Goal: Task Accomplishment & Management: Use online tool/utility

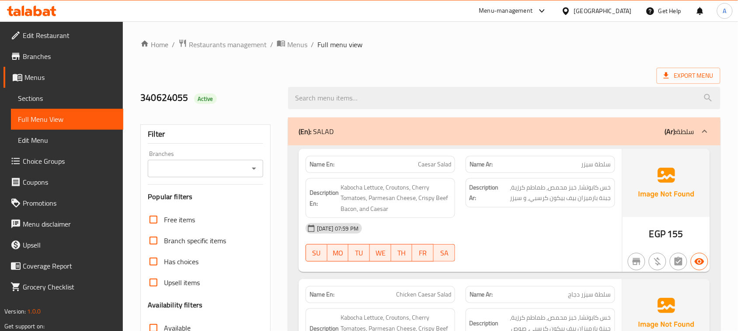
click at [422, 80] on div "340624055 Active" at bounding box center [430, 98] width 591 height 39
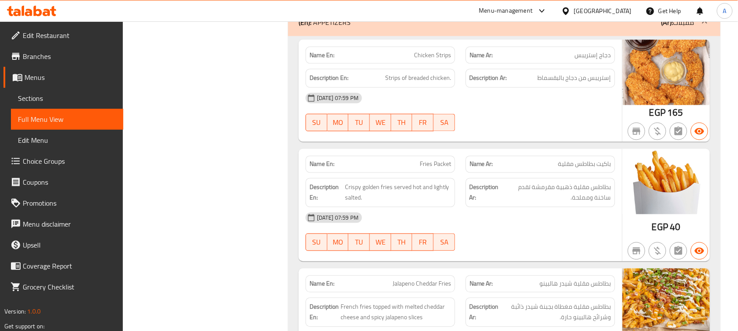
drag, startPoint x: 573, startPoint y: 170, endPoint x: 570, endPoint y: 181, distance: 11.5
drag, startPoint x: 359, startPoint y: 191, endPoint x: 394, endPoint y: 187, distance: 35.2
click at [394, 187] on span "Crispy golden fries served hot and lightly salted." at bounding box center [398, 192] width 106 height 21
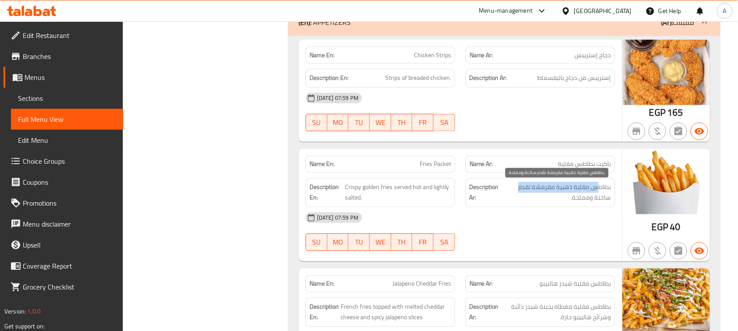
drag, startPoint x: 596, startPoint y: 189, endPoint x: 517, endPoint y: 189, distance: 78.7
click at [517, 189] on span "بطاطس مقلية ذهبية مقرمشة تقدم ساخنة ومملحة." at bounding box center [556, 192] width 109 height 21
drag, startPoint x: 603, startPoint y: 202, endPoint x: 560, endPoint y: 221, distance: 47.5
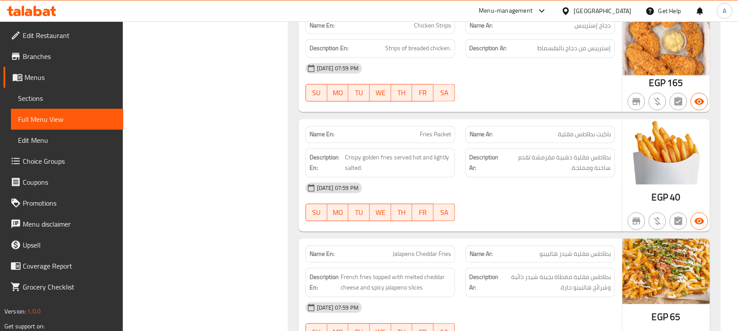
scroll to position [484, 0]
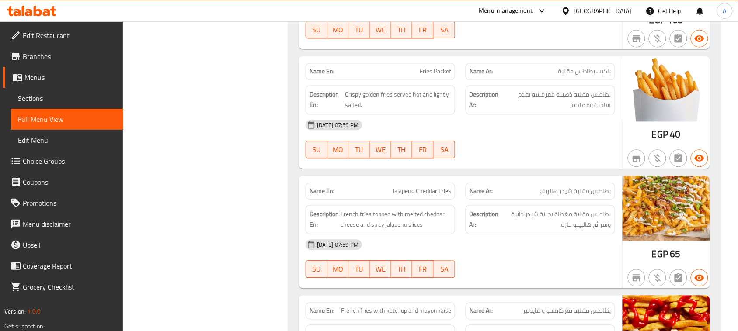
scroll to position [539, 0]
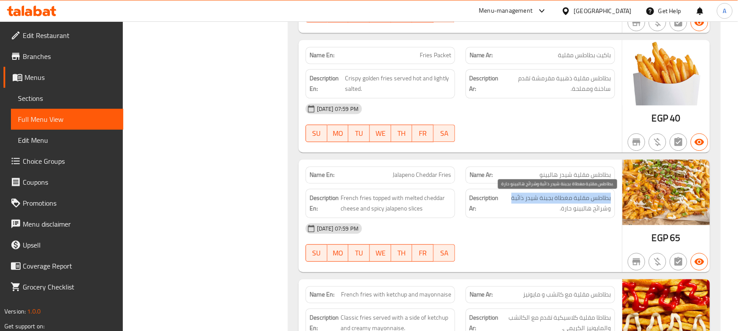
drag, startPoint x: 611, startPoint y: 204, endPoint x: 504, endPoint y: 204, distance: 107.1
click at [504, 204] on span "بطاطس مقلية مغطاة بجبنة شيدر ذائبة وشرائح هالبينو حارة." at bounding box center [556, 203] width 111 height 21
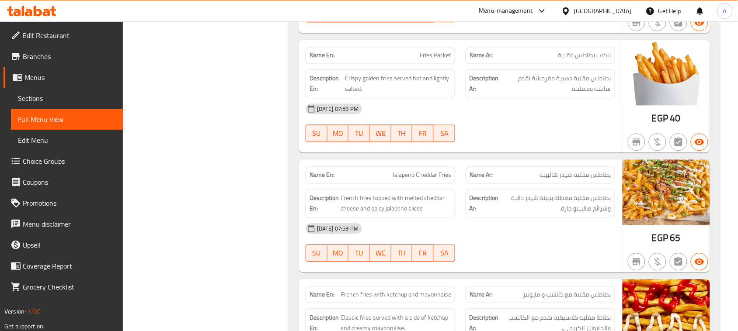
drag, startPoint x: 550, startPoint y: 232, endPoint x: 591, endPoint y: 202, distance: 51.1
click at [552, 232] on div "[DATE] 07:59 PM" at bounding box center [460, 228] width 320 height 21
drag, startPoint x: 595, startPoint y: 213, endPoint x: 552, endPoint y: 223, distance: 43.7
click at [560, 211] on span "بطاطس مقلية مغطاة بجبنة شيدر ذائبة وشرائح هالبينو حارة." at bounding box center [556, 203] width 111 height 21
click at [551, 228] on div "[DATE] 07:59 PM" at bounding box center [460, 228] width 320 height 21
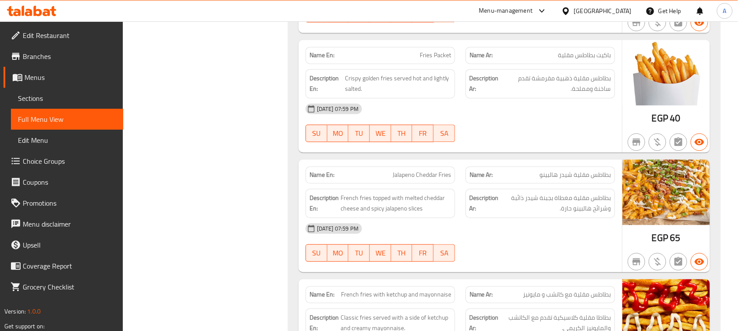
scroll to position [703, 0]
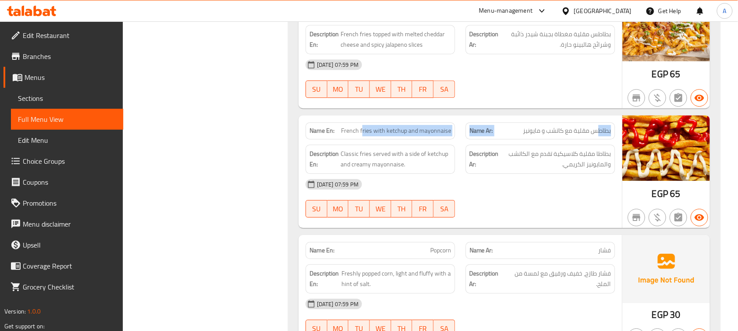
drag, startPoint x: 600, startPoint y: 136, endPoint x: 364, endPoint y: 136, distance: 236.1
click at [364, 136] on div "Name En: French fries with ketchup and mayonnaise Name Ar: بطاطس مقلية مع كاتشب…" at bounding box center [460, 131] width 320 height 28
drag, startPoint x: 565, startPoint y: 241, endPoint x: 591, endPoint y: 202, distance: 47.7
click at [565, 241] on div "Name Ar: فشار" at bounding box center [540, 251] width 160 height 28
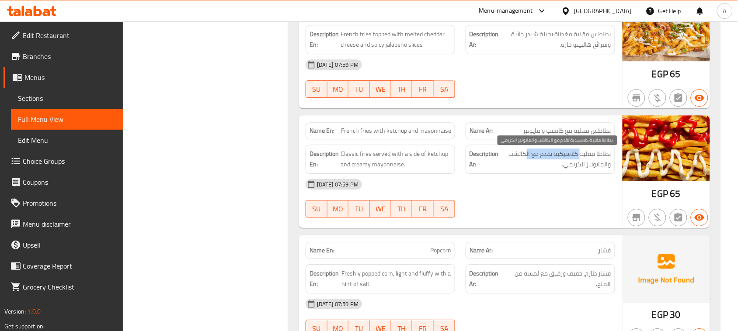
drag, startPoint x: 538, startPoint y: 155, endPoint x: 525, endPoint y: 155, distance: 13.6
click at [525, 155] on span "بطاطا مقلية كلاسيكية تقدم مع الكاتشب والمايونيز الكريمي." at bounding box center [556, 159] width 111 height 21
drag, startPoint x: 592, startPoint y: 171, endPoint x: 492, endPoint y: 173, distance: 99.7
click at [526, 173] on div "Description Ar: بطاطا مقلية كلاسيكية تقدم مع الكاتشب والمايونيز الكريمي." at bounding box center [541, 159] width 150 height 29
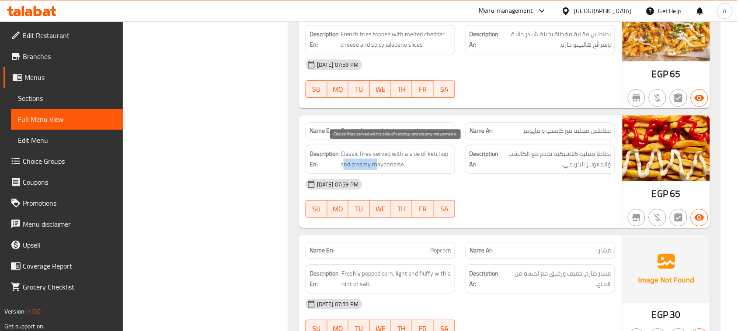
drag, startPoint x: 373, startPoint y: 165, endPoint x: 469, endPoint y: 206, distance: 104.8
click at [386, 167] on span "Classic fries served with a side of ketchup and creamy mayonnaise." at bounding box center [396, 159] width 111 height 21
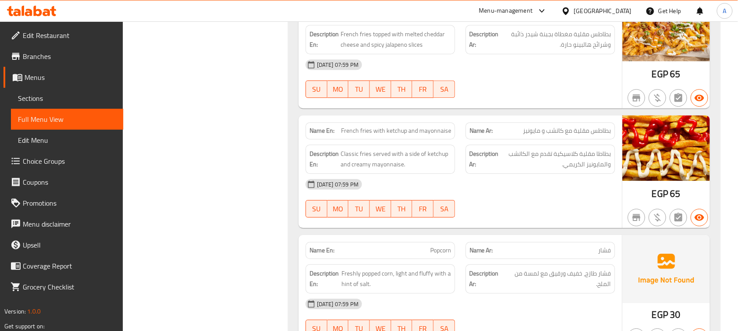
drag, startPoint x: 472, startPoint y: 208, endPoint x: 484, endPoint y: 214, distance: 13.3
click at [473, 209] on div "[DATE] 07:59 PM SU MO TU WE TH FR SA" at bounding box center [460, 198] width 320 height 49
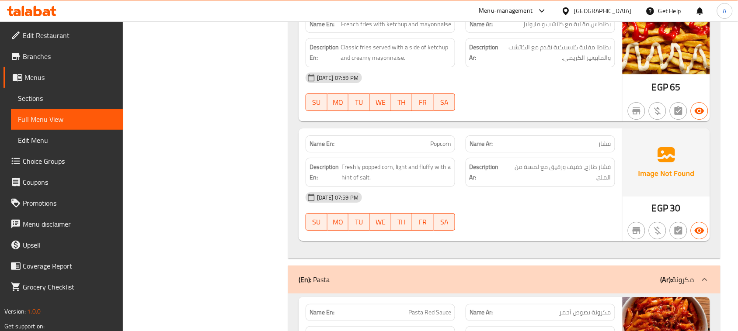
scroll to position [812, 0]
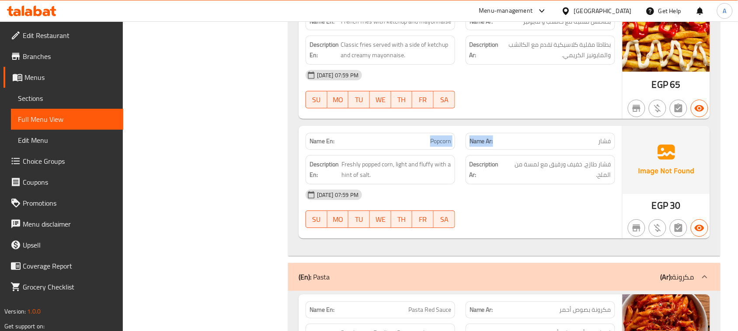
drag, startPoint x: 430, startPoint y: 142, endPoint x: 516, endPoint y: 142, distance: 86.1
click at [516, 142] on div "Name En: Popcorn Name Ar: فشار" at bounding box center [460, 142] width 320 height 28
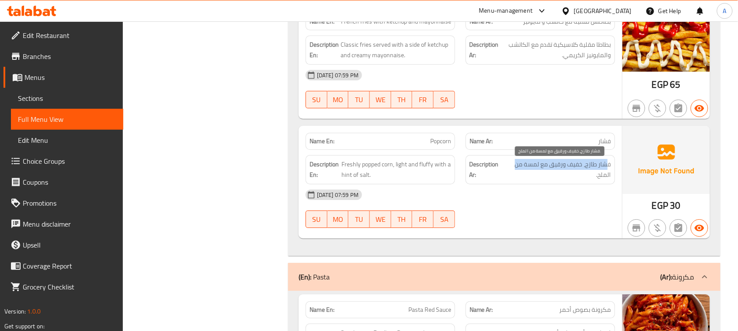
drag, startPoint x: 608, startPoint y: 167, endPoint x: 516, endPoint y: 167, distance: 92.2
click at [516, 167] on span "فشار طازج، خفيف ورقيق مع لمسة من الملح." at bounding box center [558, 169] width 105 height 21
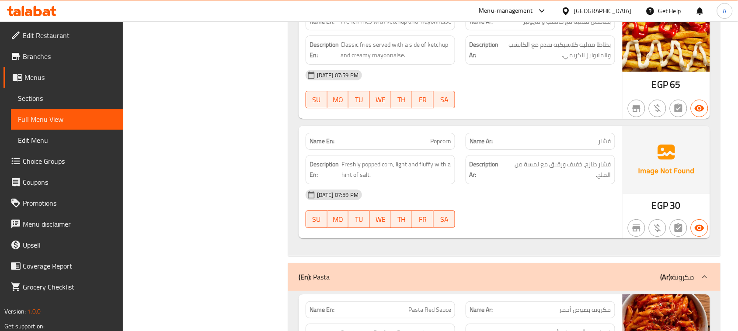
click at [543, 204] on div "[DATE] 07:59 PM" at bounding box center [460, 194] width 320 height 21
drag, startPoint x: 606, startPoint y: 179, endPoint x: 562, endPoint y: 205, distance: 50.5
click at [587, 187] on div "Name En: Popcorn Name Ar: فشار Description En: Freshly popped corn, light and f…" at bounding box center [461, 182] width 324 height 113
click at [554, 222] on div "[DATE] 07:59 PM SU MO TU WE TH FR SA" at bounding box center [460, 208] width 320 height 49
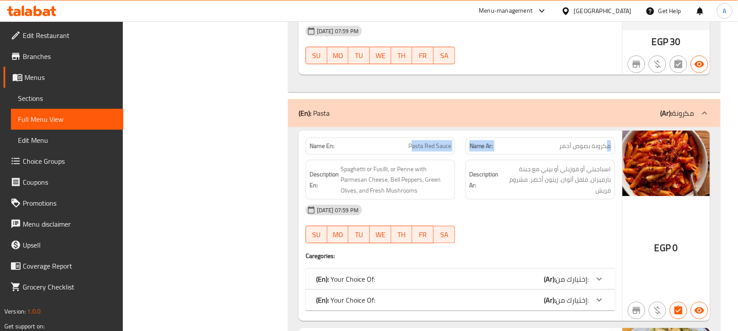
drag, startPoint x: 607, startPoint y: 146, endPoint x: 411, endPoint y: 146, distance: 195.9
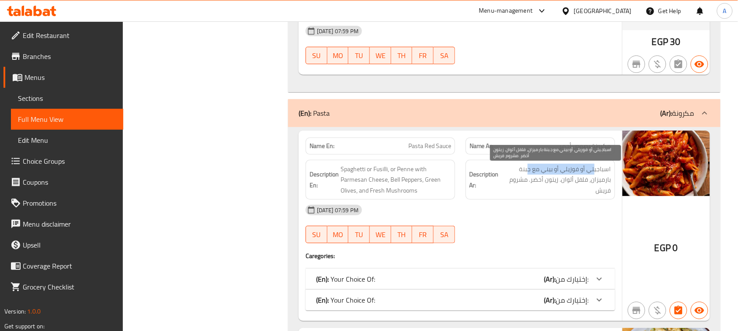
drag, startPoint x: 595, startPoint y: 171, endPoint x: 528, endPoint y: 173, distance: 66.9
click at [528, 173] on span "اسباجيتي أو فوزيلي أو بيني مع جبنة بارميزان، فلفل ألوان. زيتون أخضر. مشروم فريش" at bounding box center [556, 180] width 111 height 32
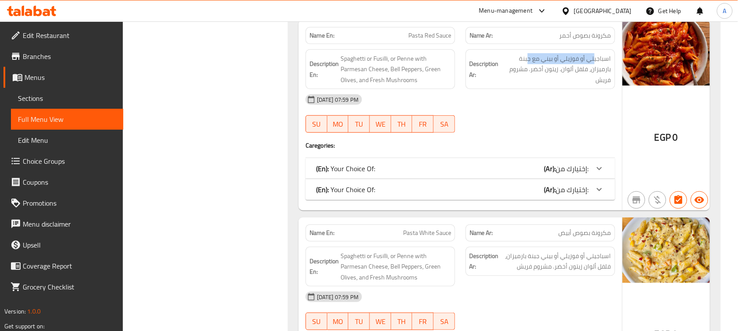
scroll to position [1140, 0]
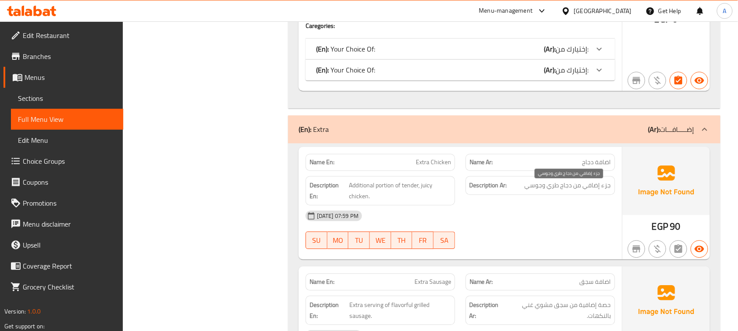
drag, startPoint x: 573, startPoint y: 188, endPoint x: 522, endPoint y: 200, distance: 52.1
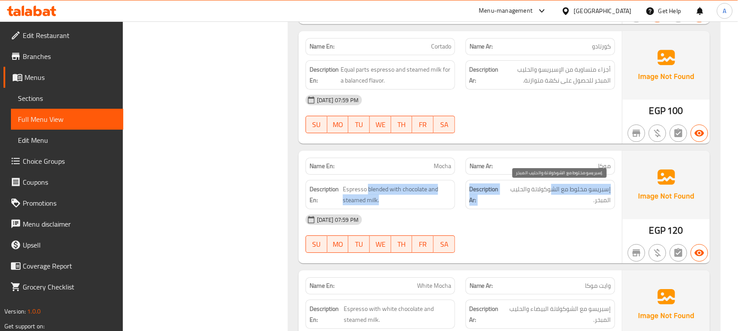
drag, startPoint x: 368, startPoint y: 188, endPoint x: 553, endPoint y: 195, distance: 185.5
click at [551, 190] on div "Description En: Espresso blended with chocolate and steamed milk. Description A…" at bounding box center [460, 195] width 320 height 40
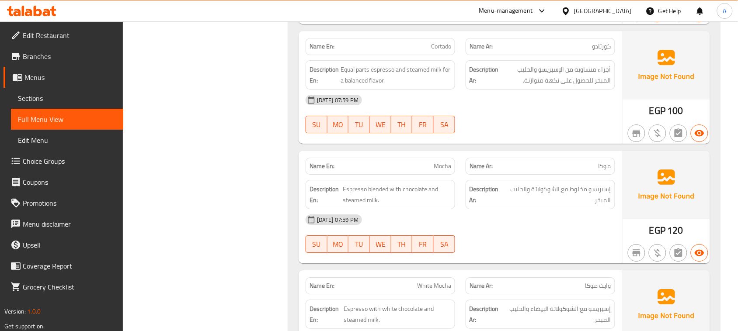
click at [539, 249] on div at bounding box center [540, 253] width 160 height 10
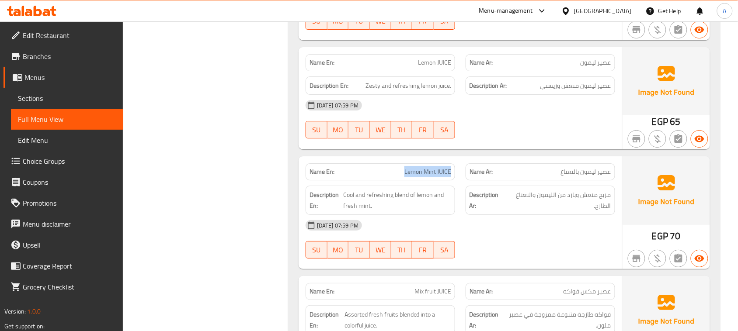
scroll to position [0, 0]
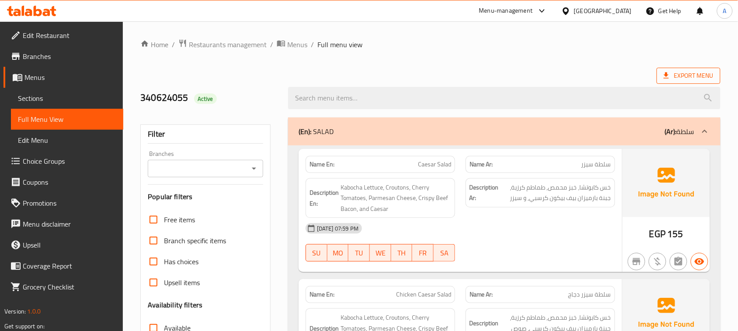
click at [679, 78] on span "Export Menu" at bounding box center [689, 75] width 50 height 11
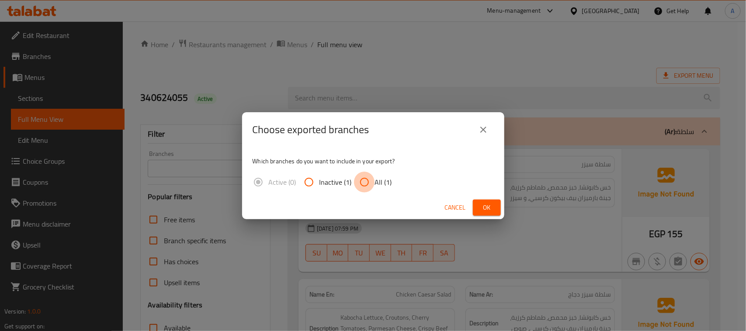
click at [372, 176] on input "All (1)" at bounding box center [364, 182] width 21 height 21
radio input "true"
click at [484, 205] on span "Ok" at bounding box center [487, 207] width 14 height 11
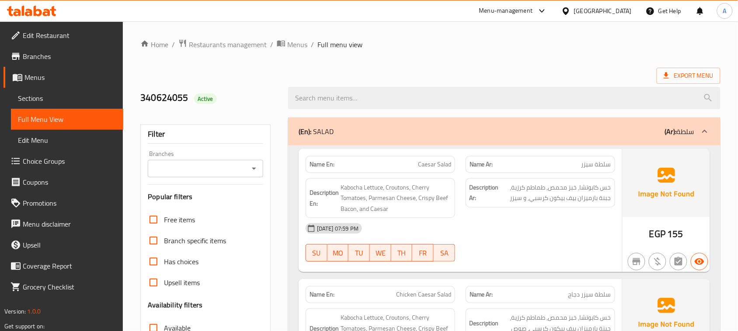
click at [53, 38] on span "Edit Restaurant" at bounding box center [70, 35] width 94 height 10
